Goal: Information Seeking & Learning: Learn about a topic

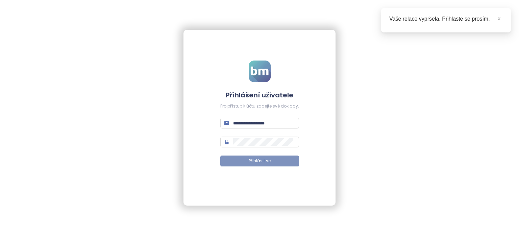
type input "**********"
click at [276, 162] on button "Přihlásit se" at bounding box center [259, 160] width 79 height 11
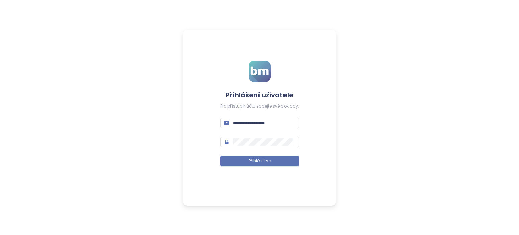
type input "**********"
drag, startPoint x: 0, startPoint y: 0, endPoint x: 276, endPoint y: 162, distance: 319.6
click at [276, 162] on button "Přihlásit se" at bounding box center [259, 160] width 79 height 11
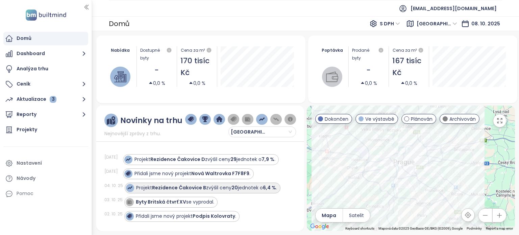
click at [173, 187] on font "Rezidence Čakovice B" at bounding box center [179, 187] width 54 height 7
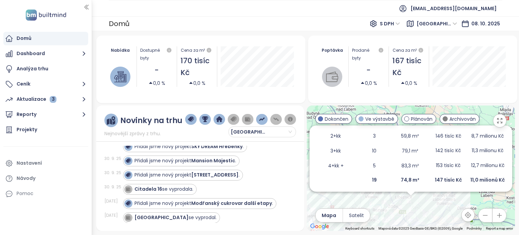
scroll to position [135, 0]
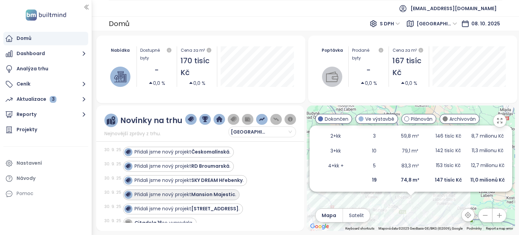
click at [208, 198] on font "Mansion Majestic" at bounding box center [213, 194] width 44 height 7
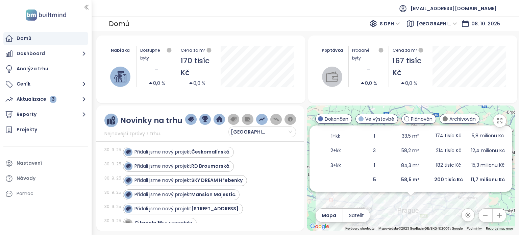
scroll to position [91, 0]
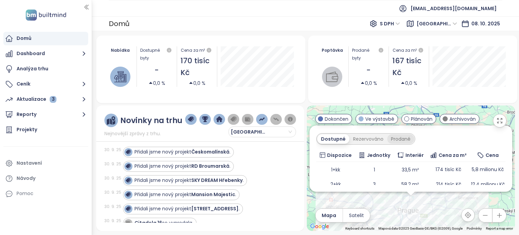
click at [397, 138] on font "Prodané" at bounding box center [401, 139] width 20 height 7
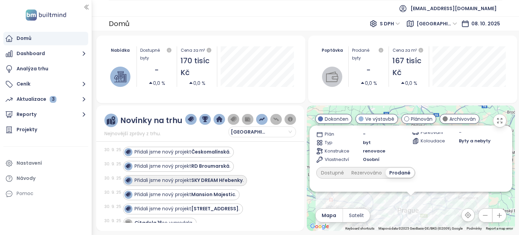
click at [215, 184] on font "SKY DREAM Hřebenky" at bounding box center [216, 180] width 51 height 7
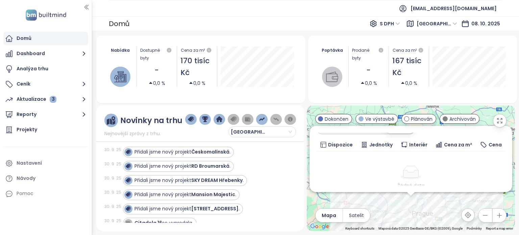
scroll to position [68, 0]
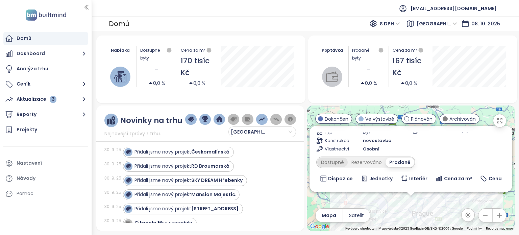
click at [334, 162] on font "Dostupné" at bounding box center [332, 162] width 23 height 7
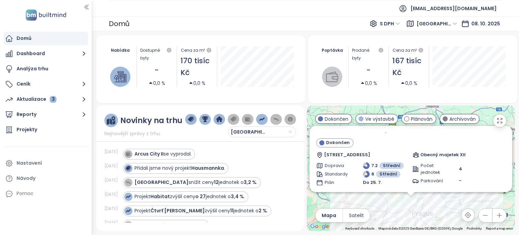
scroll to position [406, 0]
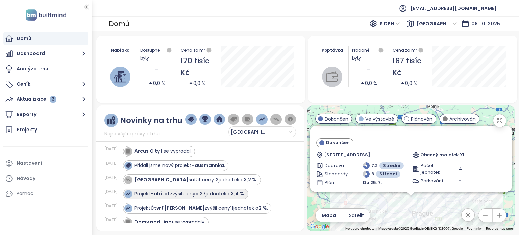
click at [165, 196] on font "Habitat" at bounding box center [160, 193] width 20 height 7
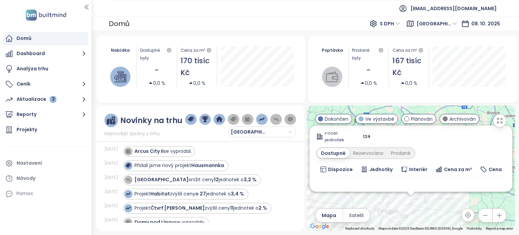
scroll to position [101, 0]
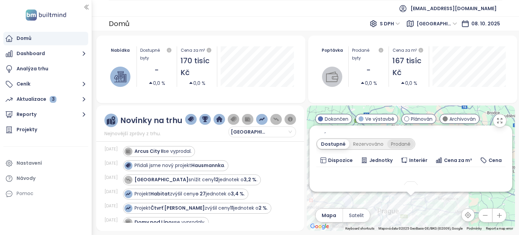
click at [400, 144] on font "Prodané" at bounding box center [401, 144] width 20 height 7
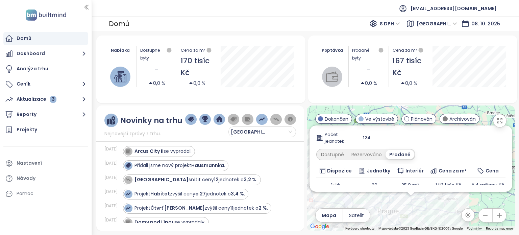
scroll to position [87, 0]
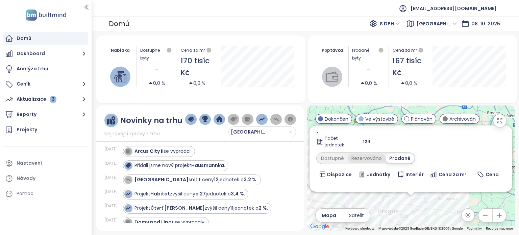
click at [360, 159] on font "Rezervováno" at bounding box center [367, 158] width 30 height 7
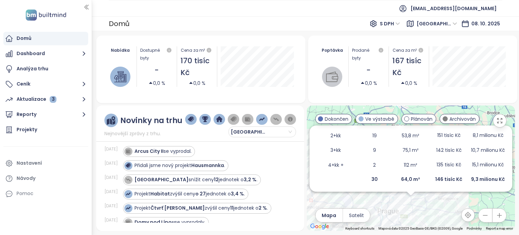
scroll to position [73, 0]
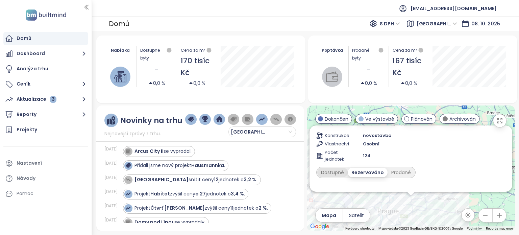
click at [337, 171] on font "Dostupné" at bounding box center [332, 172] width 23 height 7
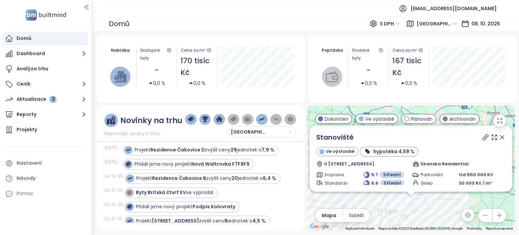
scroll to position [0, 0]
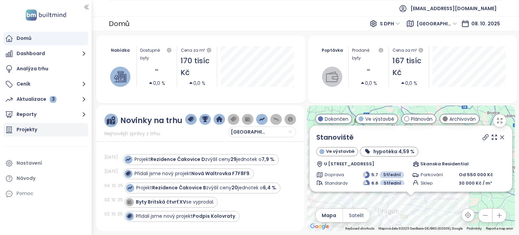
click at [28, 129] on font "Projekty" at bounding box center [27, 129] width 21 height 7
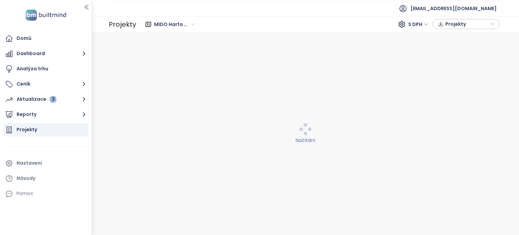
click at [192, 23] on font "MIDO Harfa konkurence" at bounding box center [183, 24] width 59 height 7
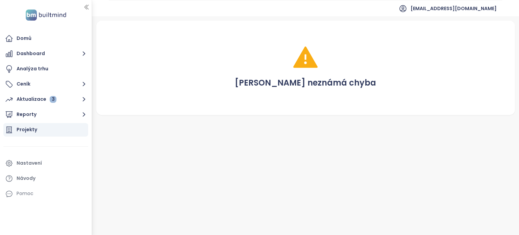
click at [19, 128] on font "Projekty" at bounding box center [27, 129] width 21 height 7
click at [28, 129] on font "Projekty" at bounding box center [27, 129] width 21 height 7
click at [31, 39] on font "Domů" at bounding box center [24, 38] width 15 height 7
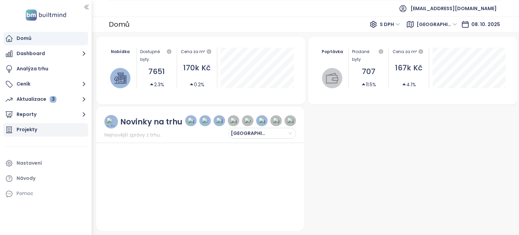
click at [21, 129] on font "Projekty" at bounding box center [27, 129] width 21 height 7
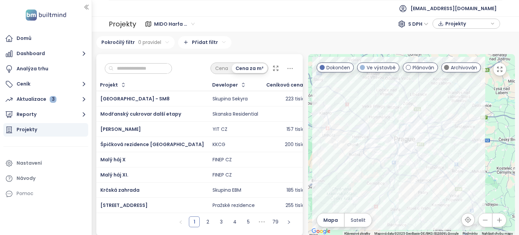
click at [119, 67] on input "text" at bounding box center [141, 69] width 55 height 10
click at [114, 204] on font "[STREET_ADDRESS]" at bounding box center [123, 205] width 47 height 7
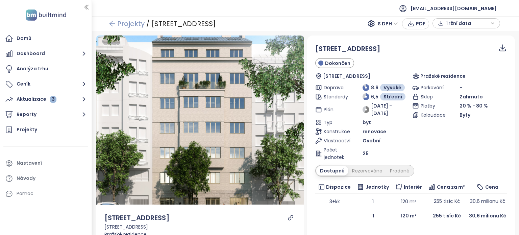
click at [132, 22] on font "Projekty" at bounding box center [130, 23] width 27 height 9
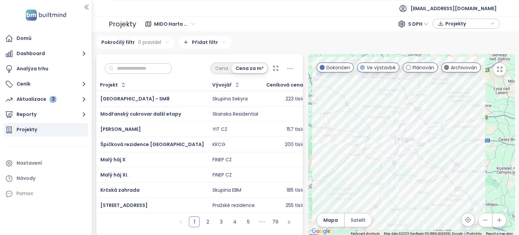
scroll to position [5, 0]
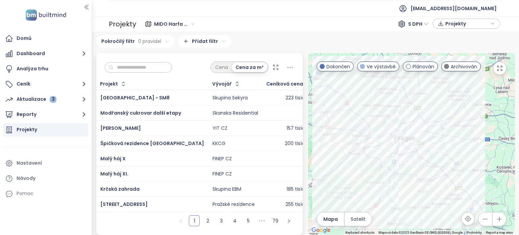
click at [305, 80] on icon "button" at bounding box center [308, 83] width 7 height 7
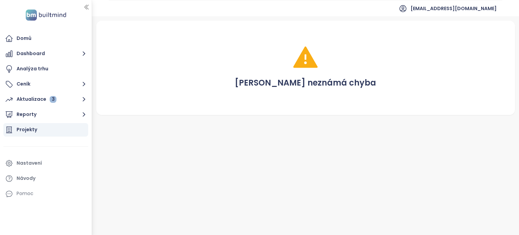
click at [28, 131] on font "Projekty" at bounding box center [27, 129] width 21 height 7
click at [30, 129] on font "Projekty" at bounding box center [27, 129] width 21 height 7
click at [20, 38] on font "Domů" at bounding box center [24, 38] width 15 height 7
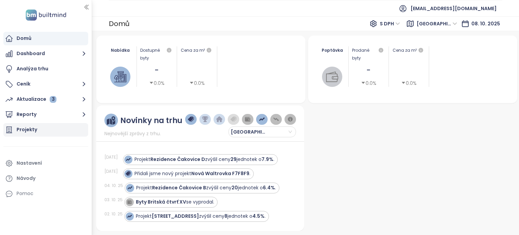
click at [23, 129] on font "Projekty" at bounding box center [27, 129] width 21 height 7
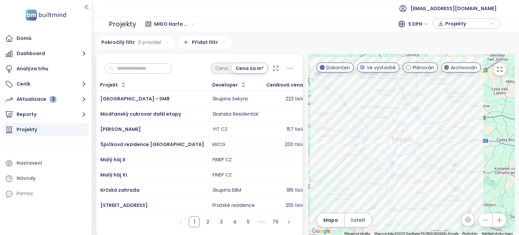
click at [305, 82] on icon "button" at bounding box center [308, 84] width 7 height 7
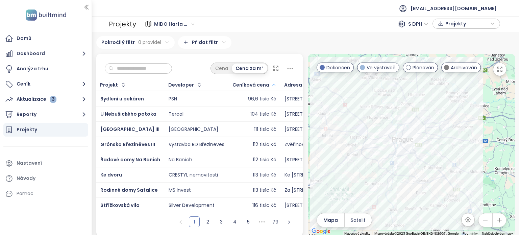
click at [273, 85] on icon "button" at bounding box center [273, 85] width 5 height 8
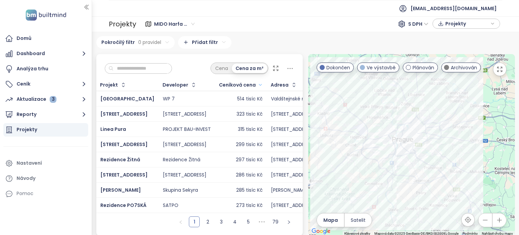
scroll to position [5, 0]
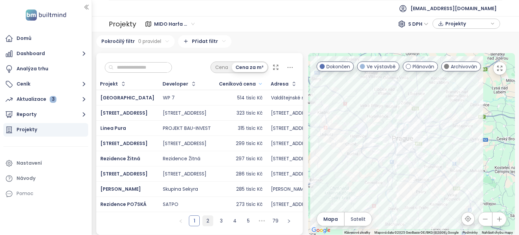
click at [207, 220] on font "2" at bounding box center [208, 220] width 3 height 7
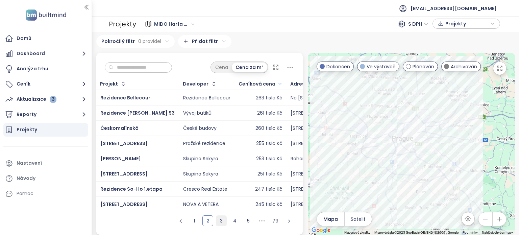
click at [220, 221] on font "3" at bounding box center [221, 220] width 3 height 7
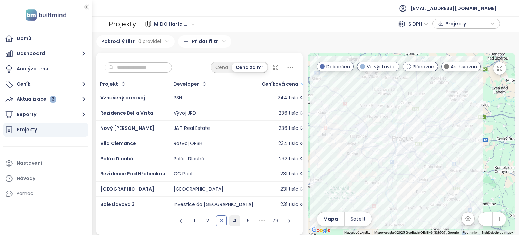
click at [233, 221] on font "4" at bounding box center [234, 220] width 3 height 7
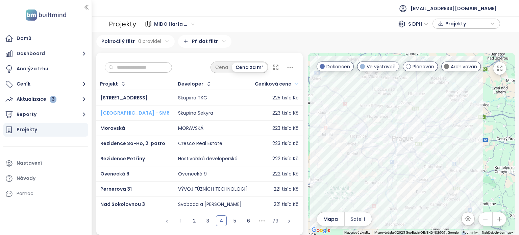
click at [126, 110] on font "[GEOGRAPHIC_DATA] - SM8" at bounding box center [134, 113] width 69 height 7
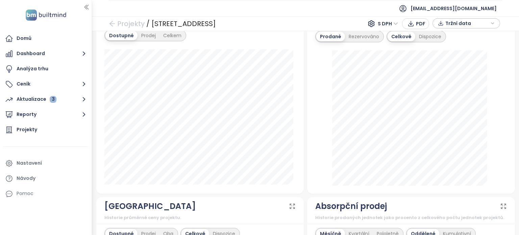
scroll to position [237, 0]
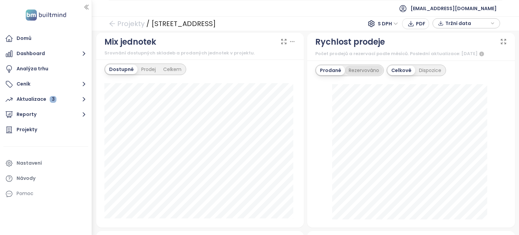
click at [369, 68] on font "Rezervováno" at bounding box center [364, 70] width 30 height 7
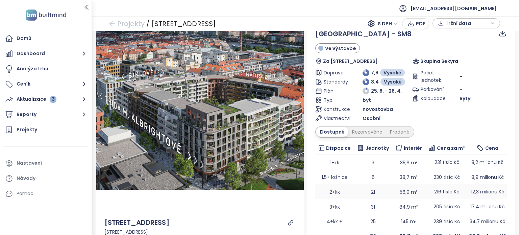
scroll to position [0, 0]
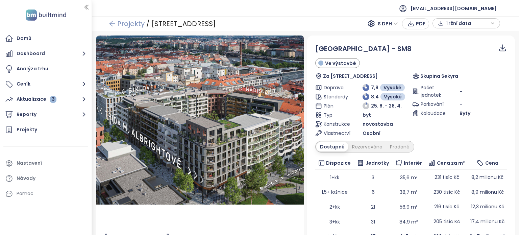
click at [123, 23] on font "Projekty" at bounding box center [130, 23] width 27 height 9
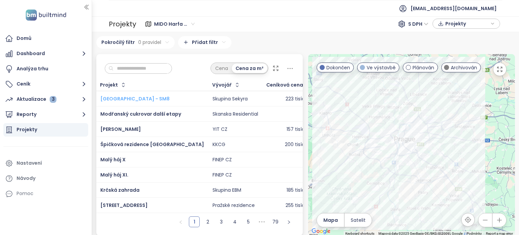
click at [134, 98] on font "[GEOGRAPHIC_DATA] - SM8" at bounding box center [134, 98] width 69 height 7
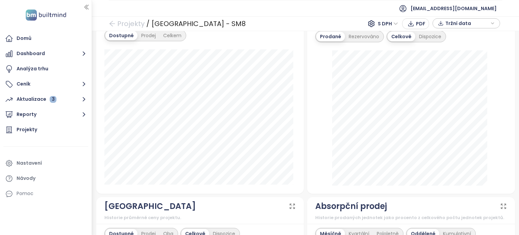
scroll to position [237, 0]
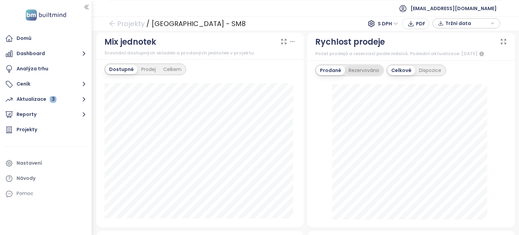
click at [365, 67] on font "Rezervováno" at bounding box center [364, 70] width 30 height 7
click at [331, 69] on font "Prodané" at bounding box center [330, 70] width 20 height 7
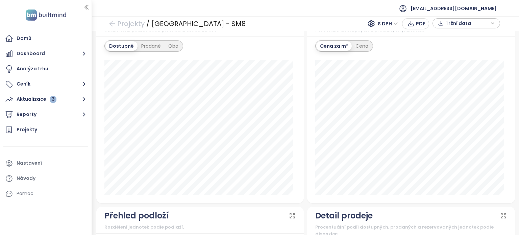
scroll to position [676, 0]
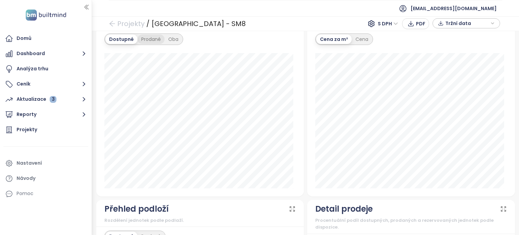
click at [154, 37] on font "Prodané" at bounding box center [151, 39] width 20 height 7
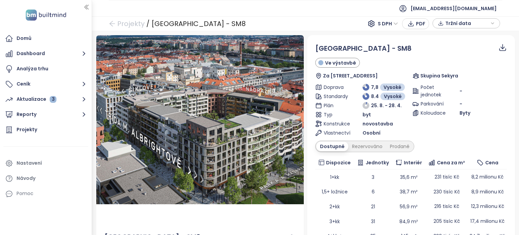
scroll to position [0, 0]
click at [128, 23] on font "Projekty" at bounding box center [130, 23] width 27 height 9
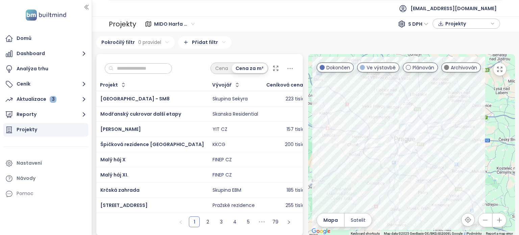
click at [118, 68] on input "text" at bounding box center [141, 69] width 55 height 10
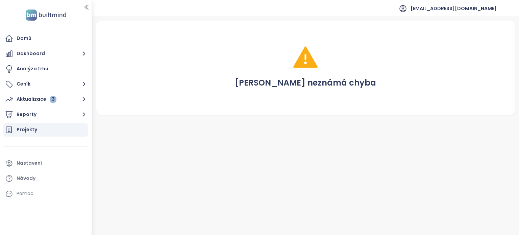
click at [22, 131] on font "Projekty" at bounding box center [27, 129] width 21 height 7
click at [24, 129] on font "Projekty" at bounding box center [27, 129] width 21 height 7
click at [28, 115] on font "Reporty" at bounding box center [27, 114] width 20 height 7
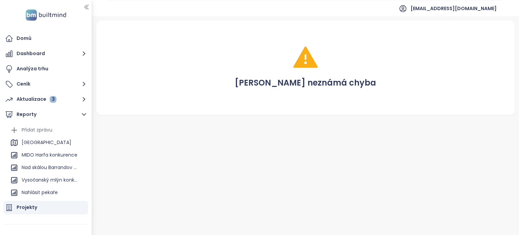
click at [26, 206] on font "Projekty" at bounding box center [27, 207] width 21 height 7
click at [33, 207] on font "Projekty" at bounding box center [27, 207] width 21 height 7
click at [87, 6] on icon "button" at bounding box center [86, 7] width 7 height 7
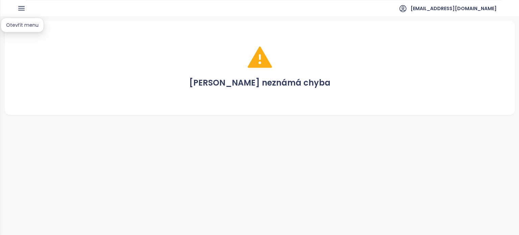
click at [21, 7] on icon "button" at bounding box center [21, 8] width 8 height 8
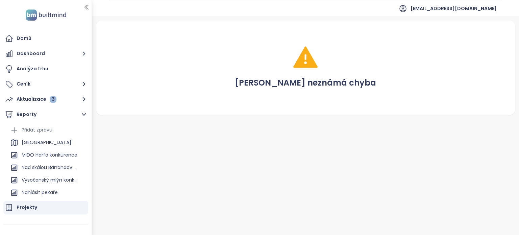
click at [27, 207] on font "Projekty" at bounding box center [27, 207] width 21 height 7
click at [33, 192] on font "Nahlásit pekaře" at bounding box center [40, 192] width 36 height 7
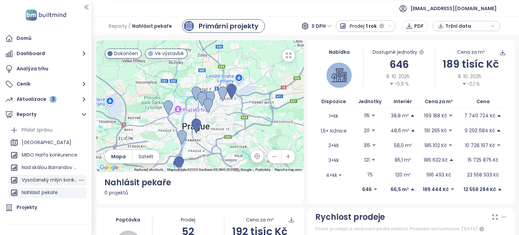
click at [44, 179] on font "Vysočanský mlýn konkurence" at bounding box center [57, 179] width 70 height 7
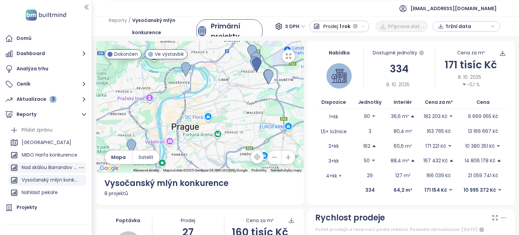
click at [45, 167] on font "Nad skálou Barrandov konkurence" at bounding box center [62, 167] width 80 height 7
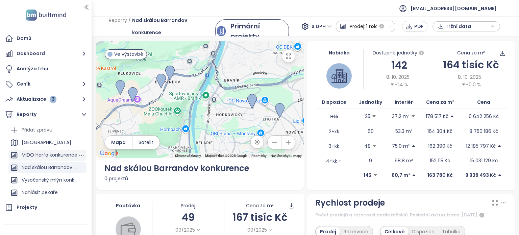
click at [33, 153] on font "MIDO Harfa konkurence" at bounding box center [50, 154] width 56 height 7
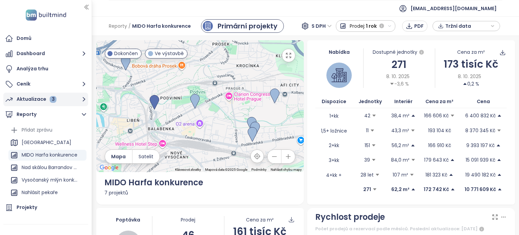
click at [34, 99] on font "Aktualizace" at bounding box center [32, 99] width 30 height 7
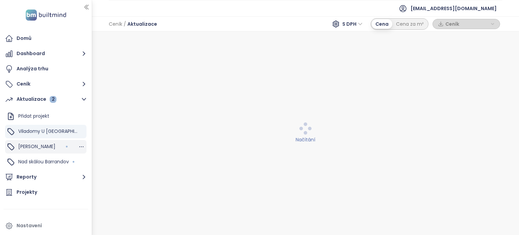
click at [26, 147] on font "[PERSON_NAME]" at bounding box center [36, 146] width 37 height 7
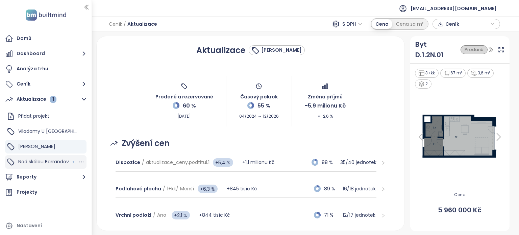
click at [32, 162] on font "Nad skálou Barrandov" at bounding box center [43, 161] width 51 height 7
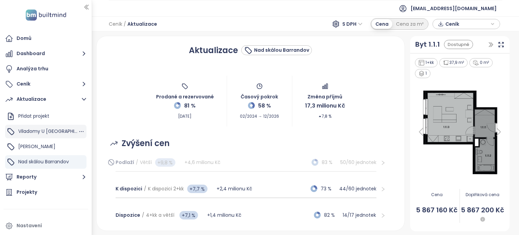
click at [40, 132] on font "Viladomy U [GEOGRAPHIC_DATA]" at bounding box center [56, 131] width 77 height 7
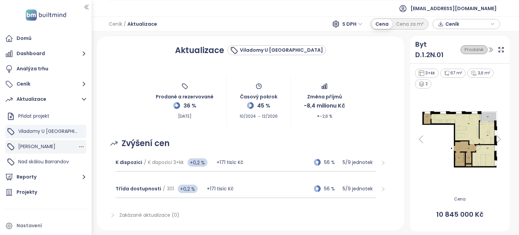
click at [33, 146] on font "[PERSON_NAME]" at bounding box center [36, 146] width 37 height 7
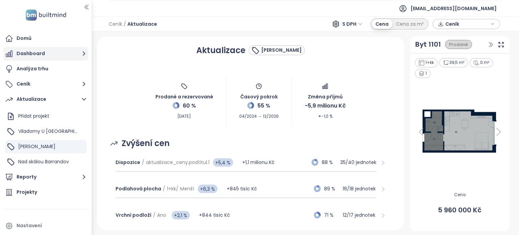
click at [38, 53] on font "Dashboard" at bounding box center [31, 53] width 28 height 7
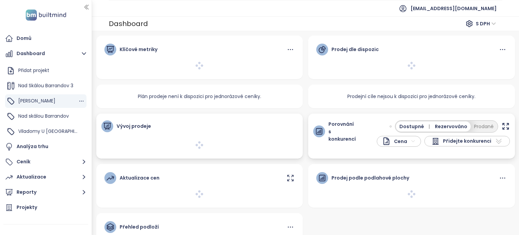
click at [34, 101] on font "[PERSON_NAME]" at bounding box center [36, 100] width 37 height 7
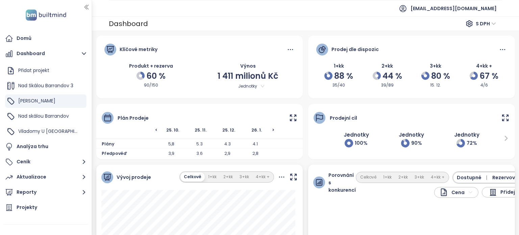
click at [501, 117] on icon at bounding box center [505, 118] width 8 height 8
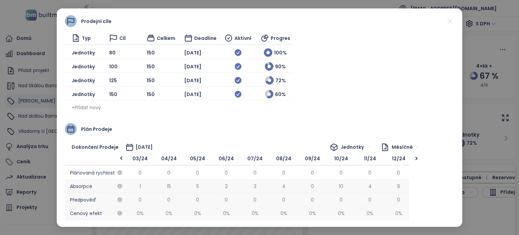
scroll to position [0, 460]
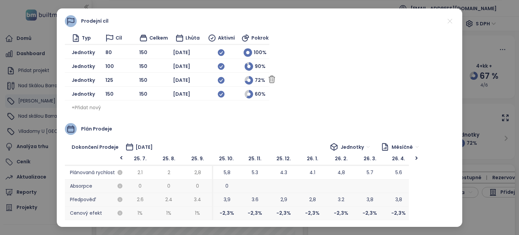
click at [147, 79] on font "150" at bounding box center [143, 80] width 8 height 7
click at [78, 79] on font "Jednotky" at bounding box center [83, 80] width 23 height 7
click at [276, 79] on icon at bounding box center [272, 79] width 8 height 8
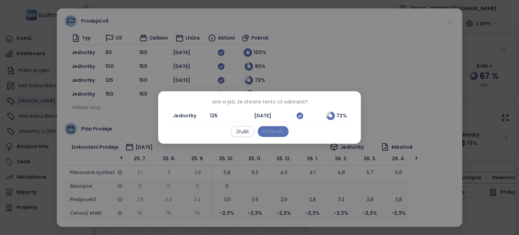
click at [272, 135] on font "Potvrdit" at bounding box center [273, 131] width 21 height 7
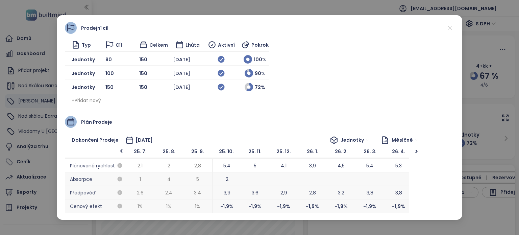
click at [83, 100] on font "Přidat nový" at bounding box center [88, 100] width 26 height 7
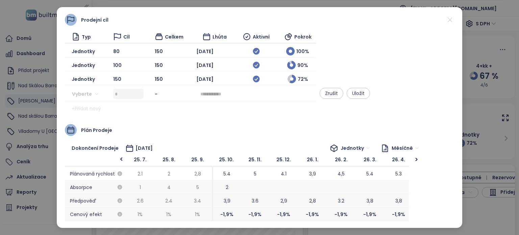
click at [81, 93] on input "search" at bounding box center [87, 94] width 23 height 10
click at [90, 107] on font "Jednotky" at bounding box center [88, 107] width 22 height 7
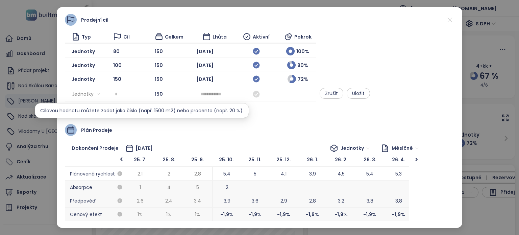
click at [131, 94] on input at bounding box center [129, 94] width 29 height 10
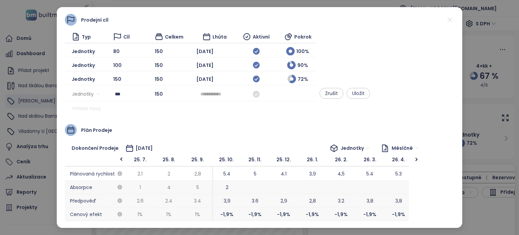
type input "***"
click at [229, 94] on input at bounding box center [214, 93] width 28 height 7
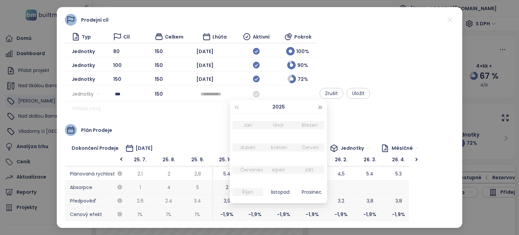
click at [320, 106] on span "button" at bounding box center [320, 107] width 3 height 3
type input "********"
click at [313, 147] on font "Červen" at bounding box center [310, 147] width 17 height 7
type input "********"
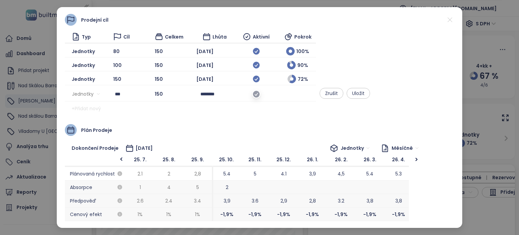
click at [260, 94] on icon at bounding box center [256, 94] width 7 height 7
click at [370, 94] on button "Uložit" at bounding box center [358, 93] width 23 height 11
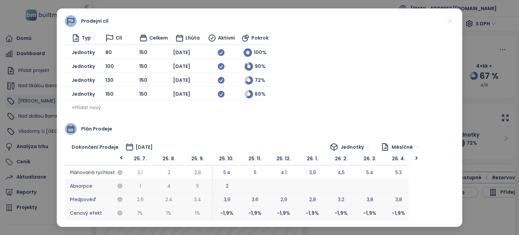
click at [451, 21] on icon at bounding box center [450, 21] width 8 height 8
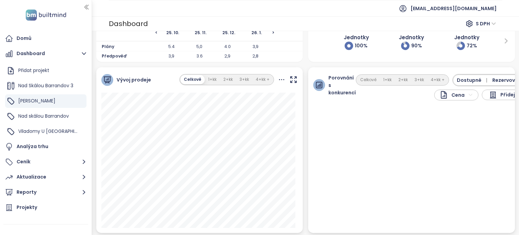
scroll to position [54, 0]
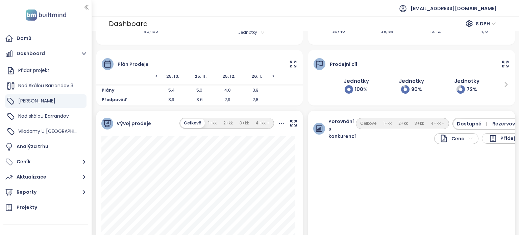
click at [463, 123] on font "Dostupné" at bounding box center [469, 123] width 25 height 7
click at [369, 123] on font "Celkově" at bounding box center [368, 123] width 16 height 6
click at [497, 138] on font "Přidejte konkurenci" at bounding box center [520, 138] width 48 height 7
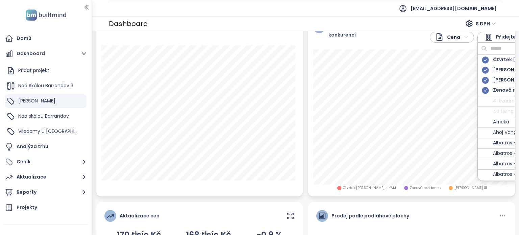
scroll to position [121, 0]
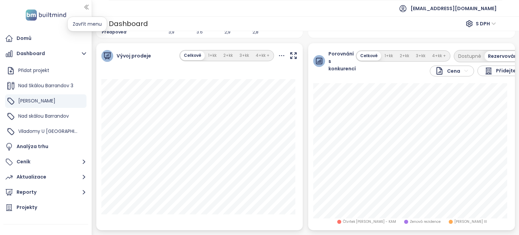
click at [86, 6] on icon "button" at bounding box center [86, 7] width 7 height 7
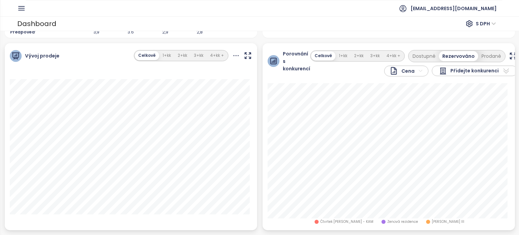
click at [509, 55] on icon "button" at bounding box center [513, 56] width 8 height 8
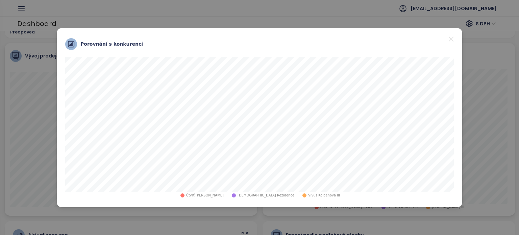
click at [451, 38] on icon "close" at bounding box center [451, 39] width 8 height 8
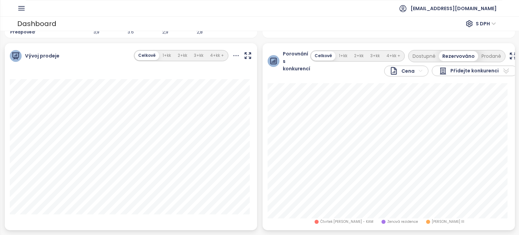
click at [502, 70] on icon at bounding box center [506, 71] width 8 height 8
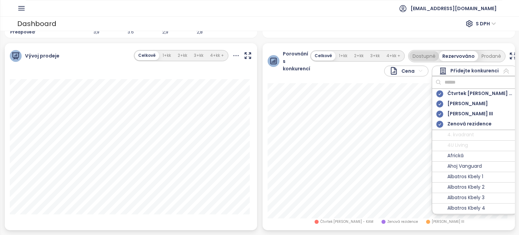
click at [421, 56] on font "Dostupné" at bounding box center [424, 56] width 23 height 7
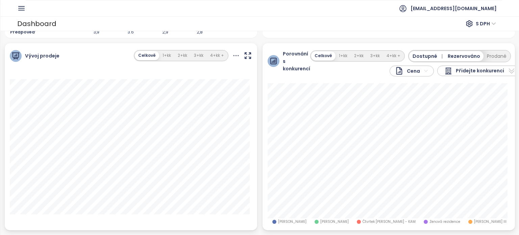
click at [418, 77] on html "Původní text Ohodnoťte tento překlad Vaše zpětná vazba bude použita k vylepšení…" at bounding box center [259, 117] width 519 height 235
click at [400, 101] on font "Cena za m²" at bounding box center [404, 100] width 24 height 5
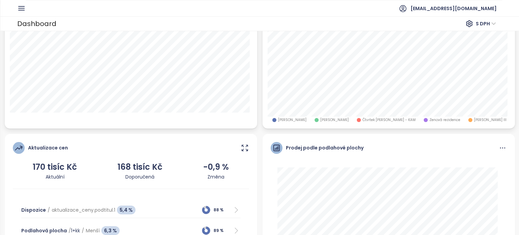
scroll to position [257, 0]
